Goal: Task Accomplishment & Management: Manage account settings

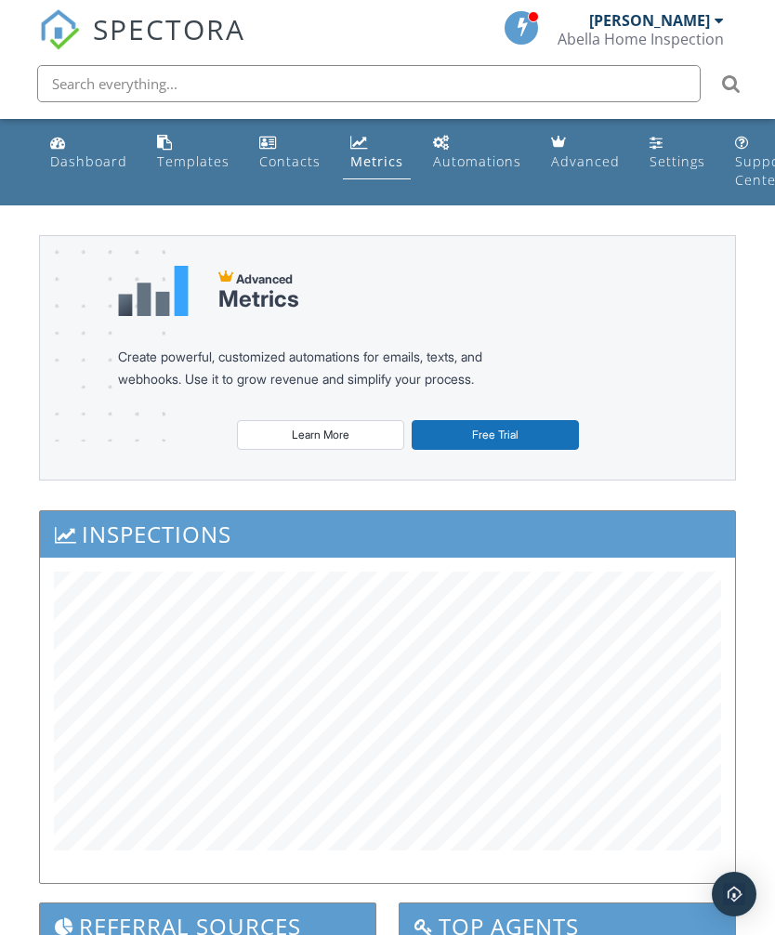
click at [75, 141] on link "Dashboard" at bounding box center [89, 152] width 92 height 53
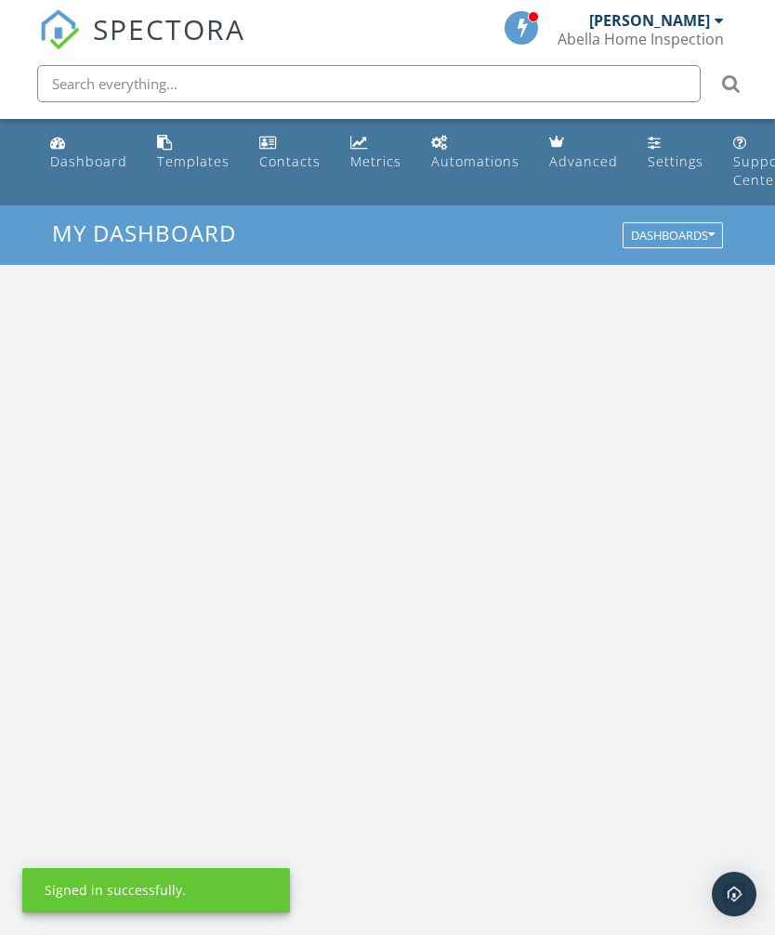
click at [47, 561] on div "New Inspection" at bounding box center [387, 555] width 680 height 20
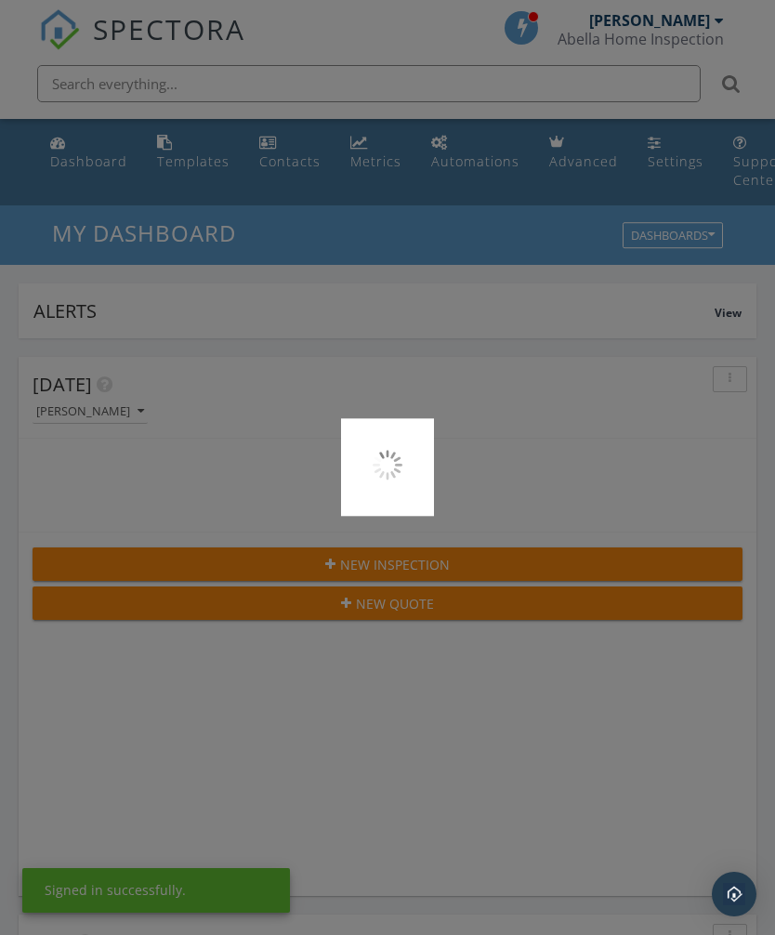
scroll to position [3178, 776]
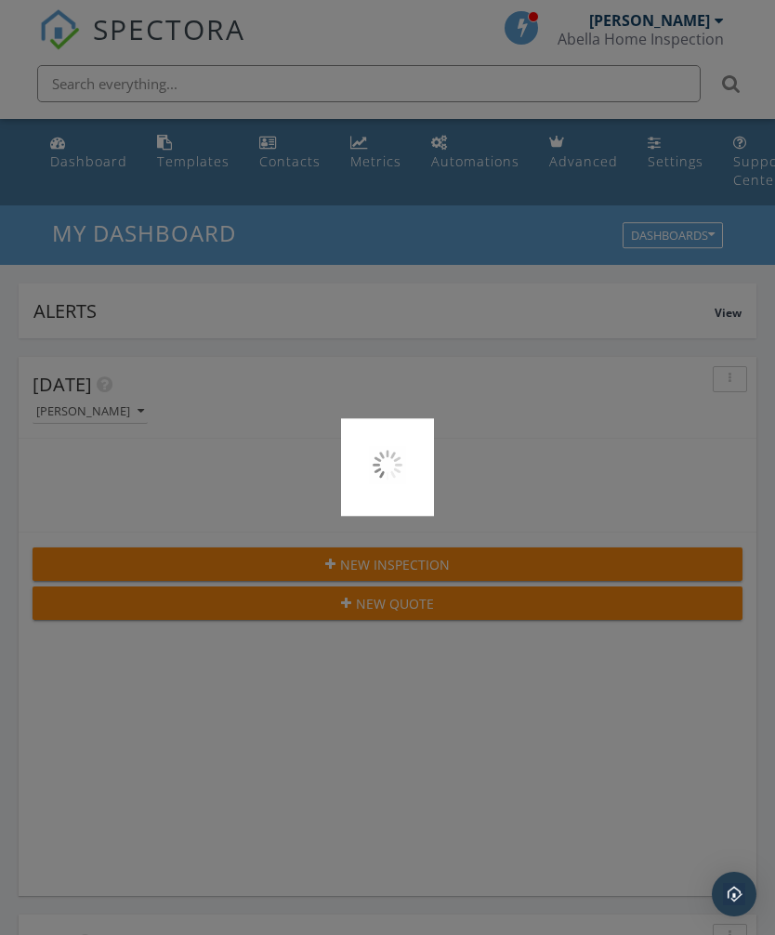
click at [85, 182] on div at bounding box center [387, 467] width 775 height 935
click at [72, 145] on div at bounding box center [387, 467] width 775 height 935
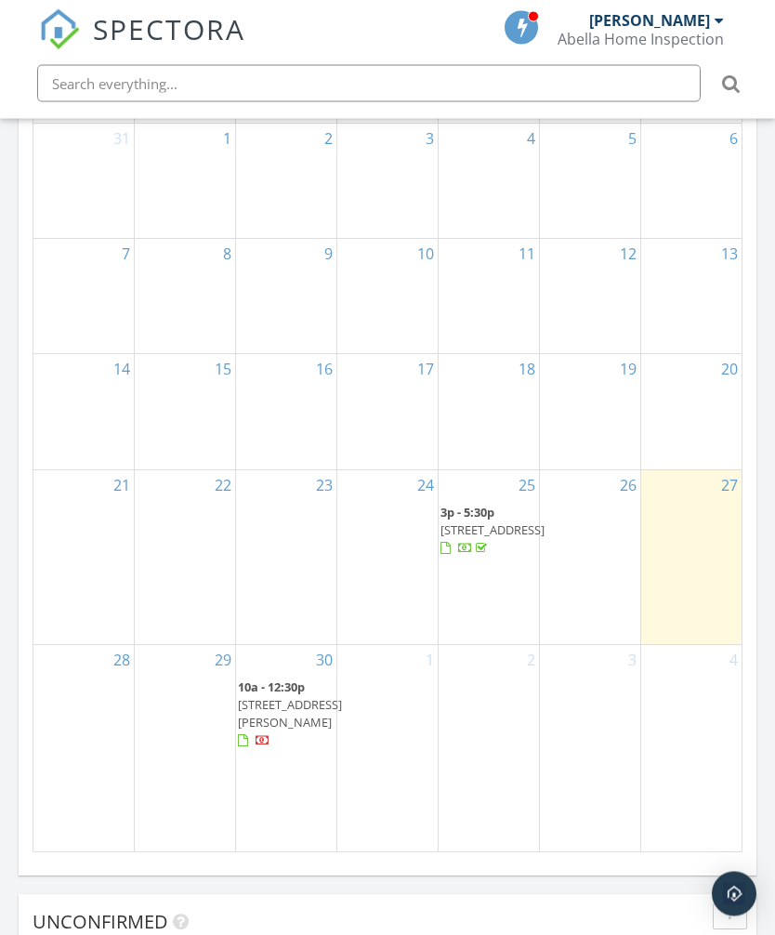
scroll to position [2064, 0]
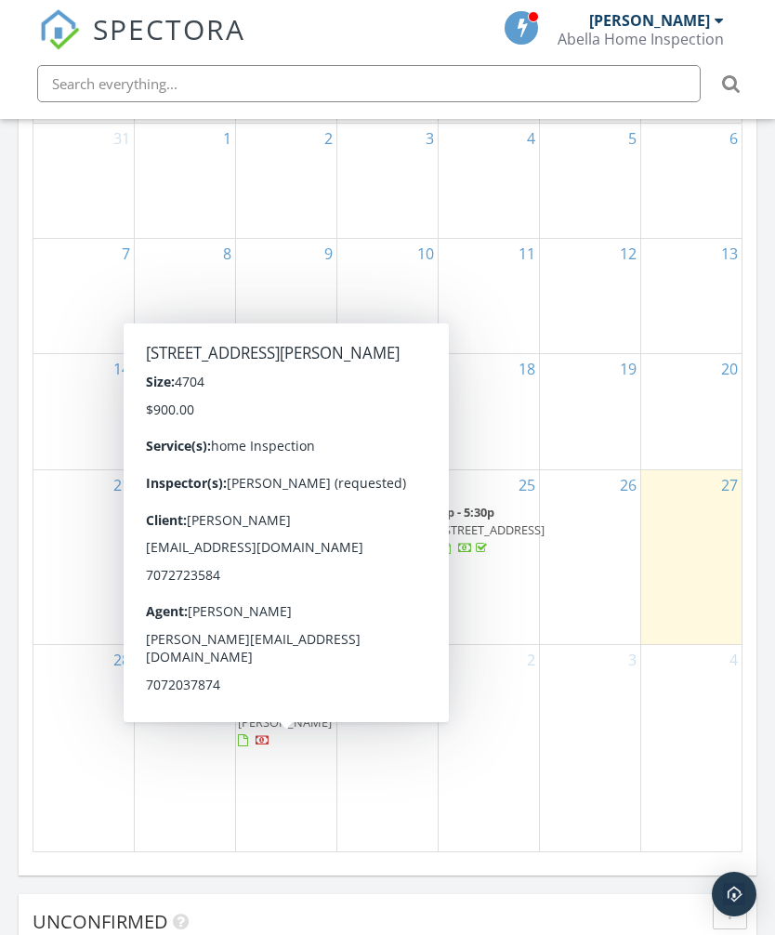
click at [260, 730] on span "[STREET_ADDRESS][PERSON_NAME]" at bounding box center [290, 713] width 104 height 34
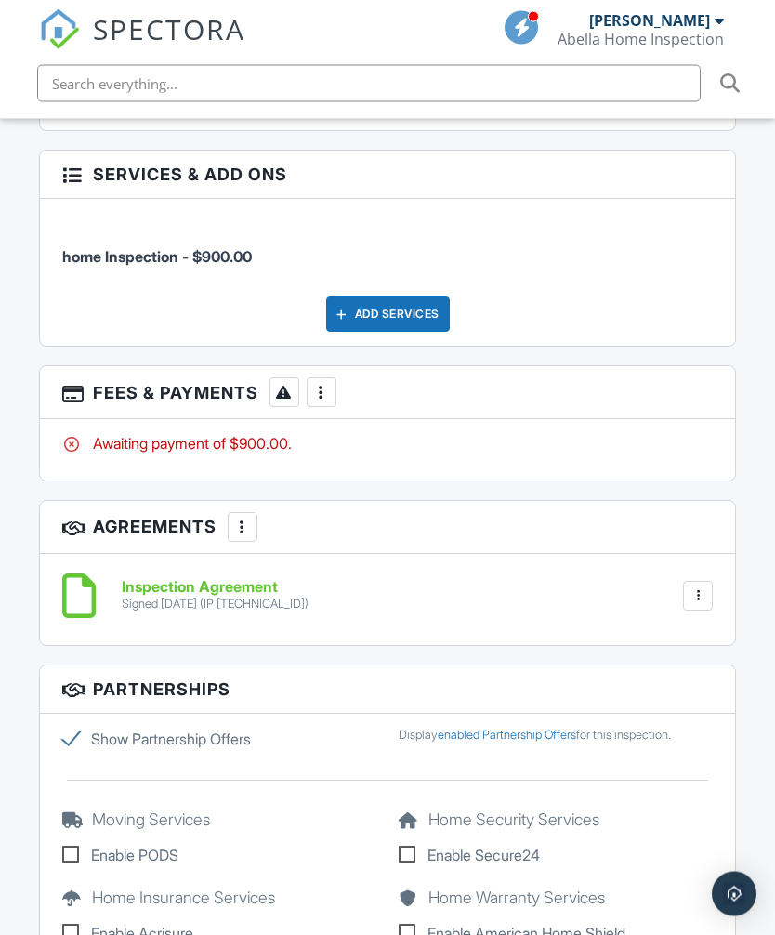
scroll to position [2719, 0]
click at [324, 383] on div at bounding box center [321, 392] width 19 height 19
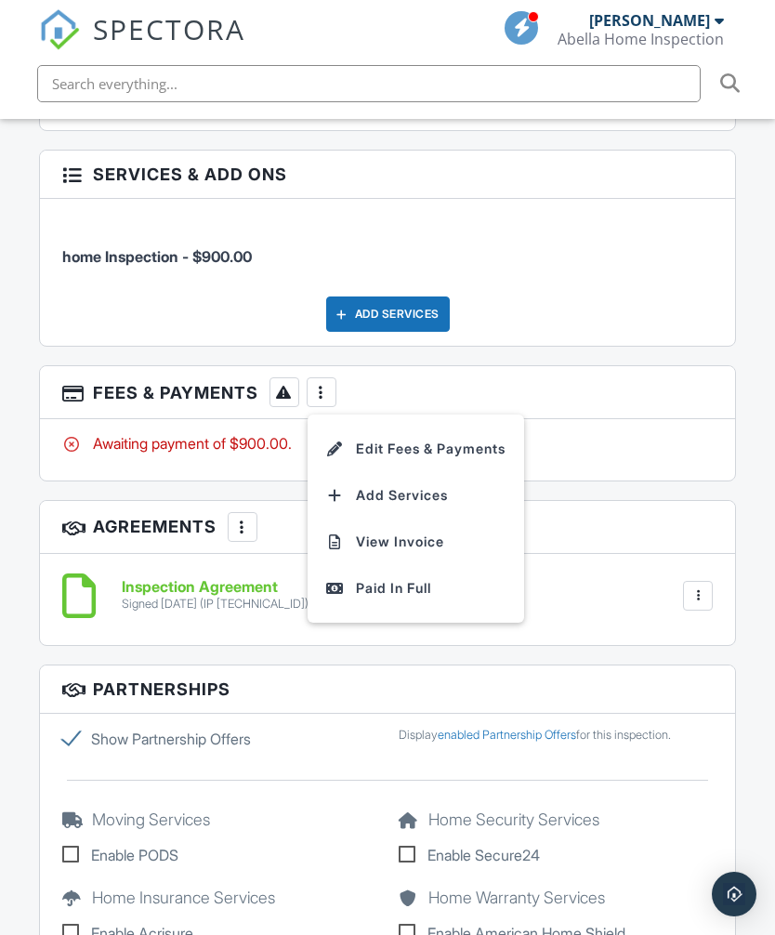
click at [371, 577] on div "Paid In Full" at bounding box center [415, 588] width 179 height 22
